Goal: Task Accomplishment & Management: Use online tool/utility

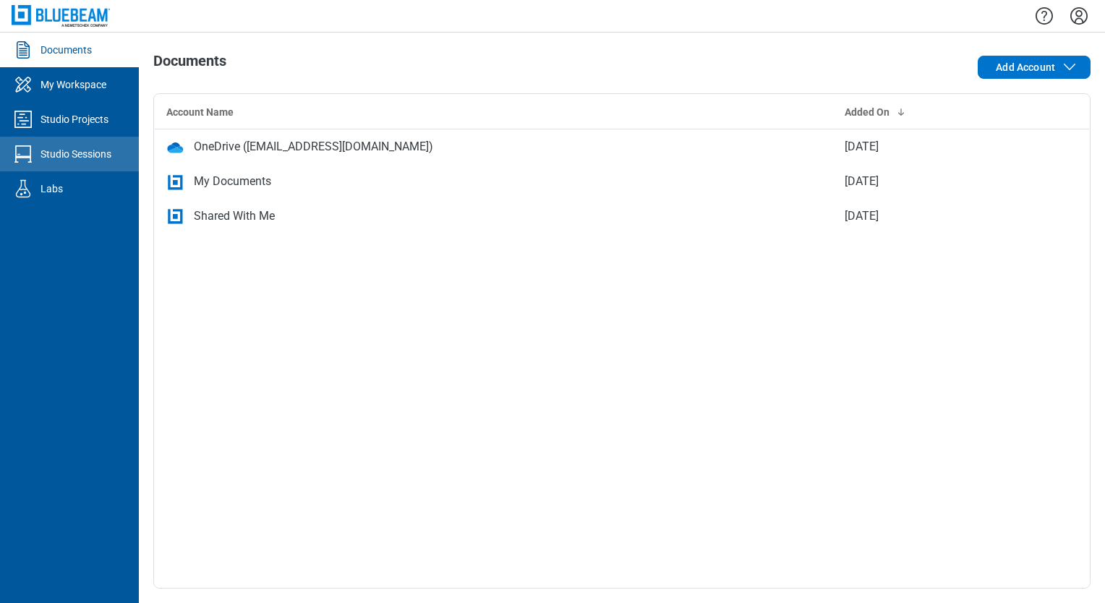
click at [101, 149] on div "Studio Sessions" at bounding box center [75, 154] width 71 height 14
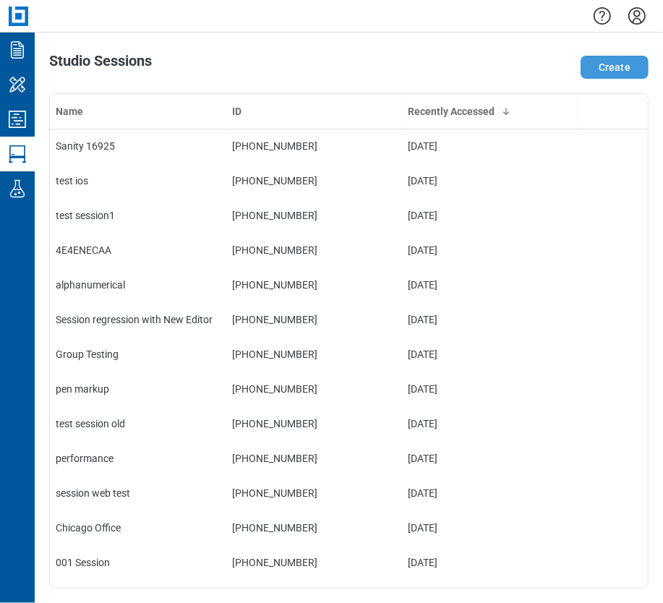
click at [615, 69] on button "Create" at bounding box center [615, 67] width 68 height 23
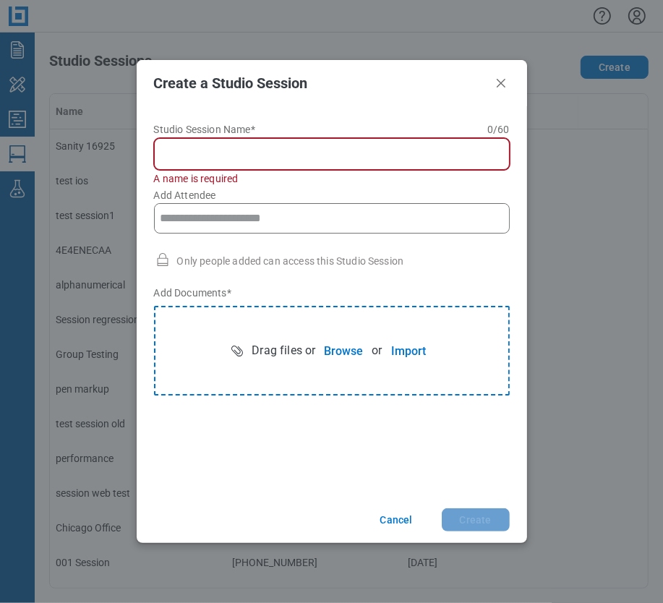
click at [205, 149] on input "Studio Session Name* 0 of 60 characters 0 / 60" at bounding box center [334, 153] width 337 height 17
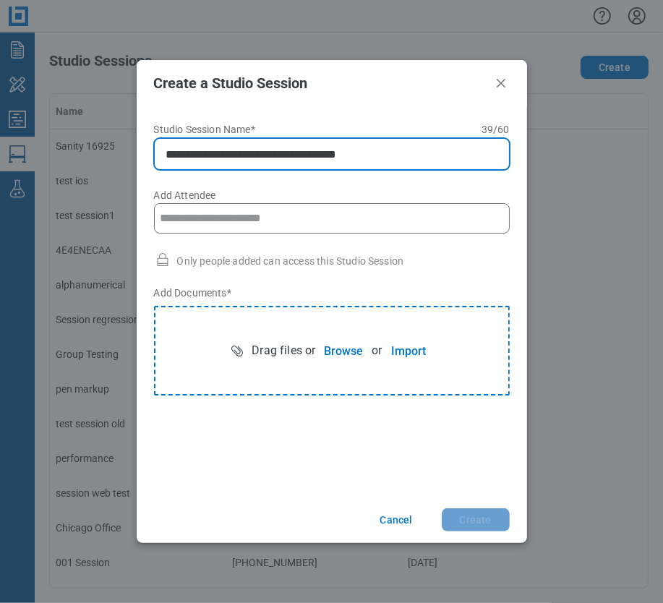
type input "**********"
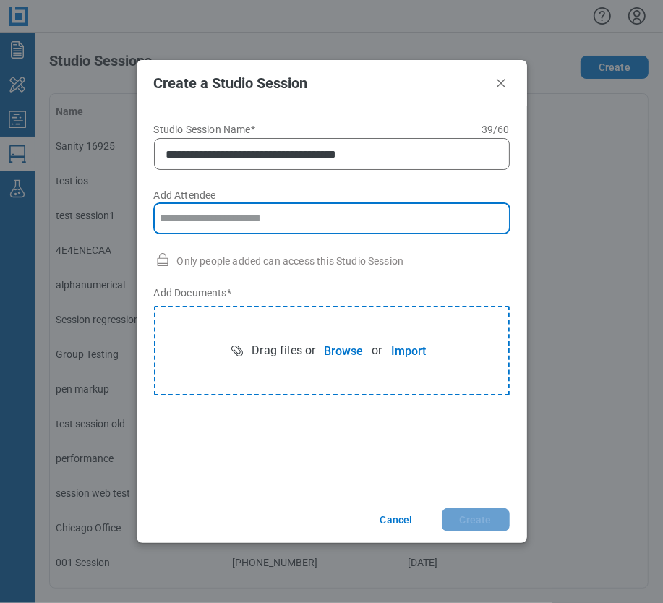
click at [187, 218] on input "Add Attendee" at bounding box center [332, 218] width 354 height 29
type input "**********"
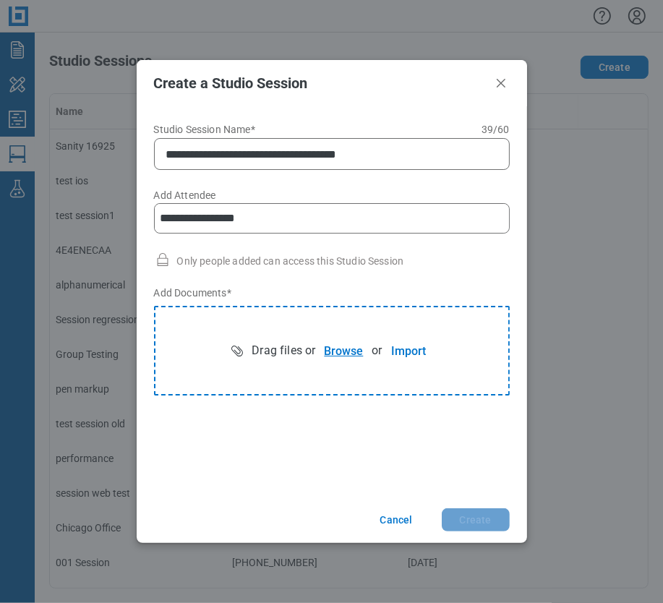
click at [335, 347] on button "Browse" at bounding box center [343, 350] width 56 height 29
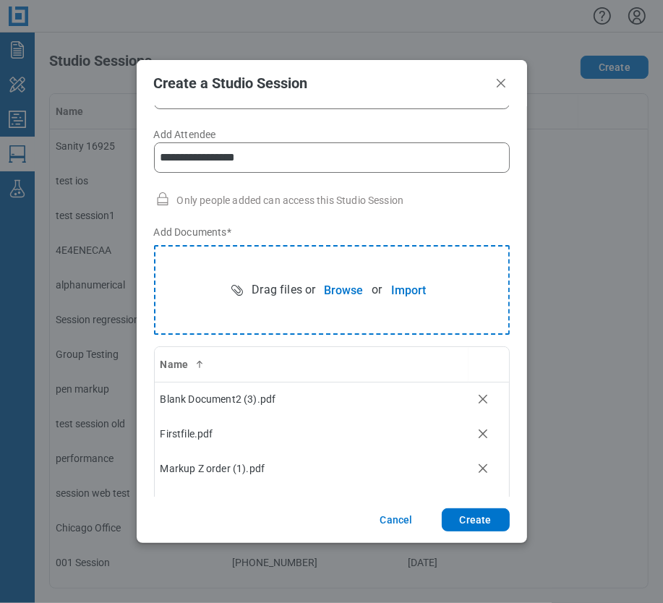
scroll to position [81, 0]
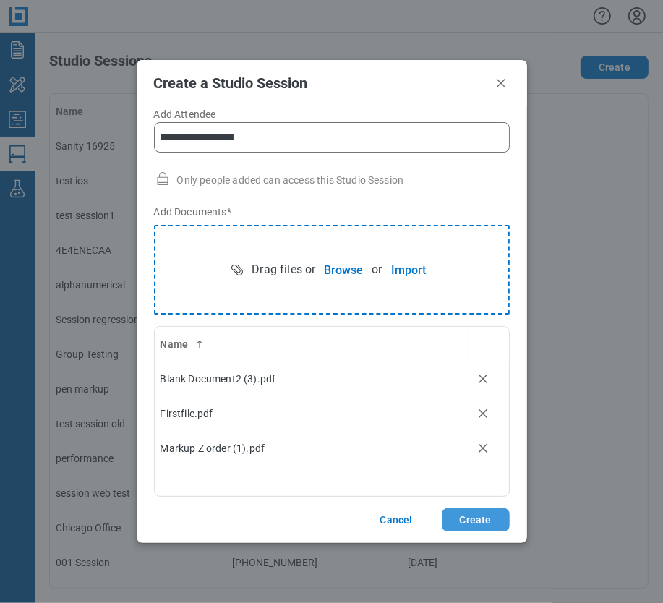
click at [482, 522] on button "Create" at bounding box center [476, 519] width 68 height 23
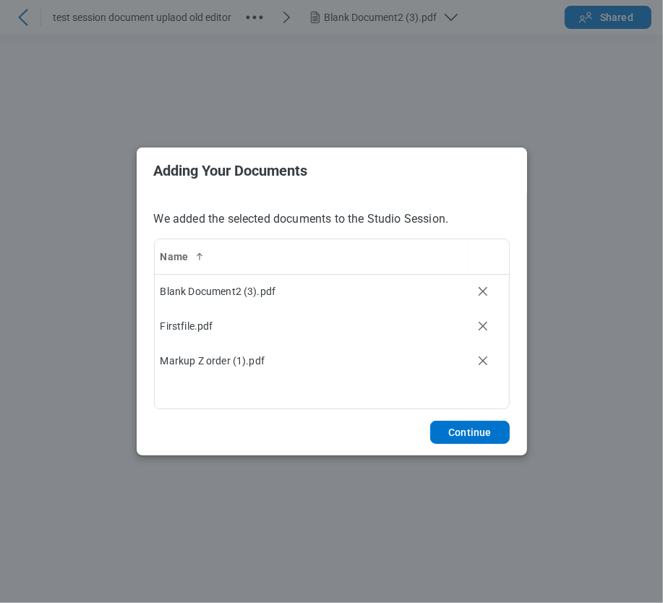
drag, startPoint x: 461, startPoint y: 428, endPoint x: 654, endPoint y: 459, distance: 194.8
click at [462, 428] on button "Continue" at bounding box center [469, 432] width 79 height 23
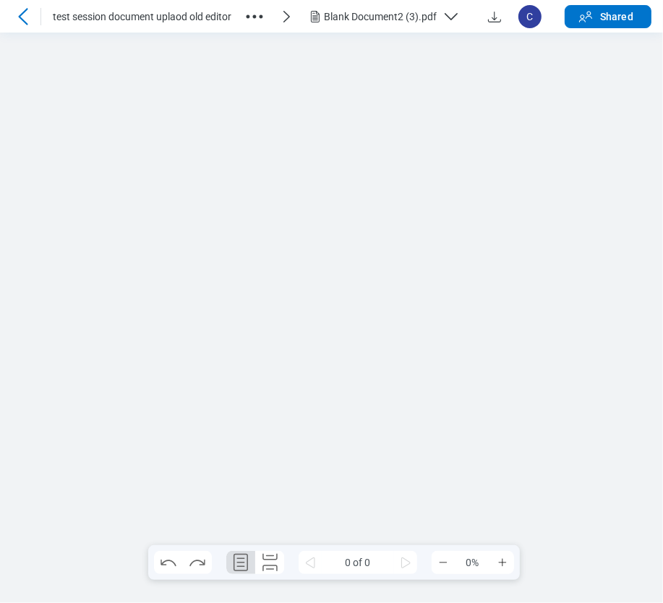
click at [20, 17] on icon at bounding box center [22, 16] width 9 height 17
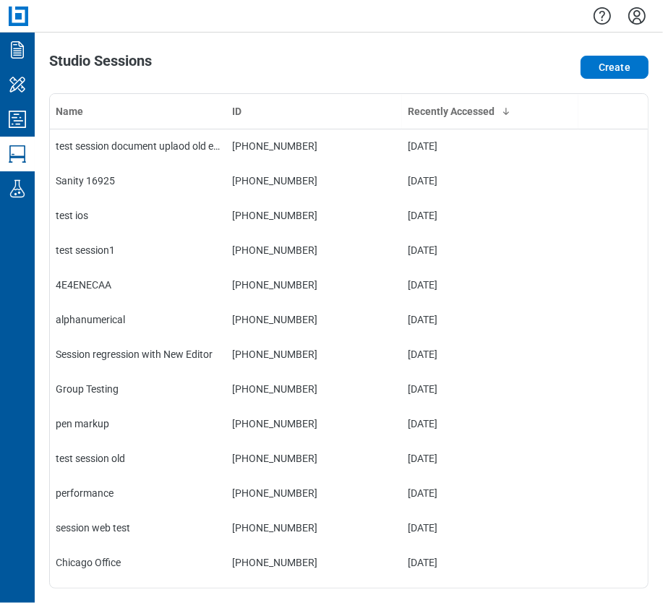
click at [639, 12] on icon "Settings" at bounding box center [636, 15] width 17 height 17
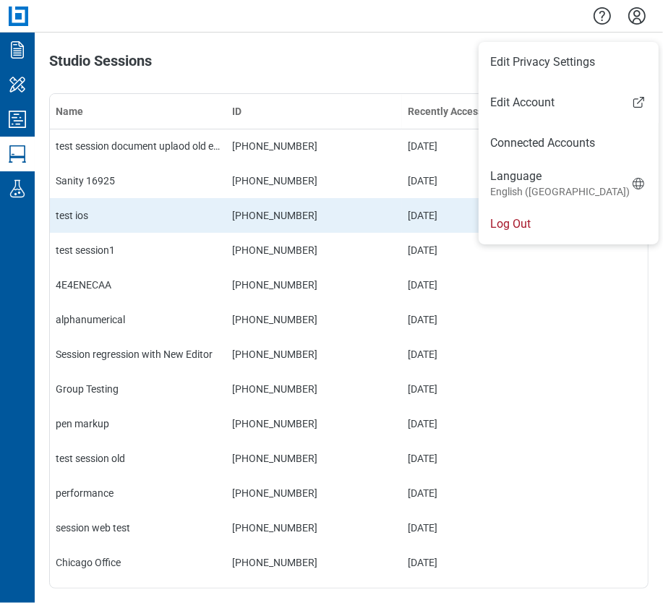
click at [542, 233] on li "Log Out" at bounding box center [569, 224] width 180 height 40
